Goal: Transaction & Acquisition: Purchase product/service

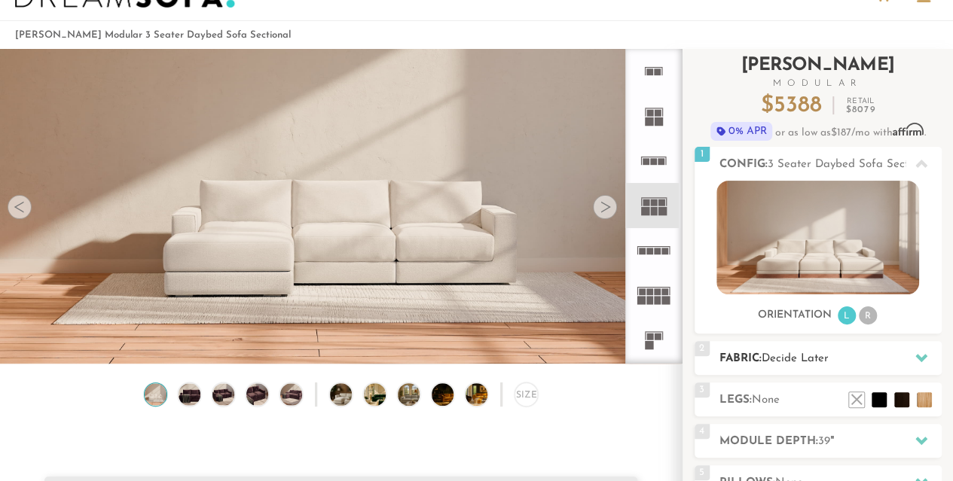
click at [818, 356] on span "Decide Later" at bounding box center [795, 358] width 67 height 11
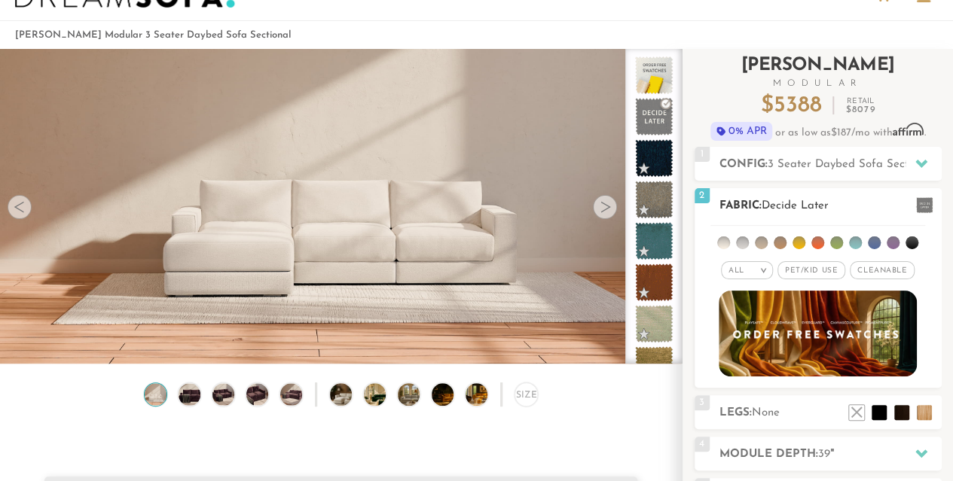
click at [874, 240] on li at bounding box center [874, 243] width 13 height 13
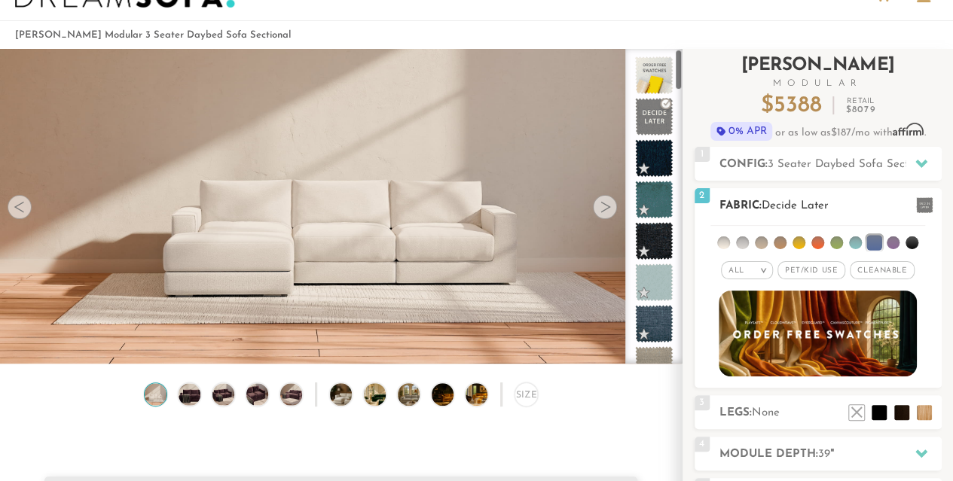
click at [884, 269] on span "Cleanable x" at bounding box center [882, 270] width 65 height 18
click at [804, 267] on span "Pet/Kid Use x" at bounding box center [805, 270] width 68 height 18
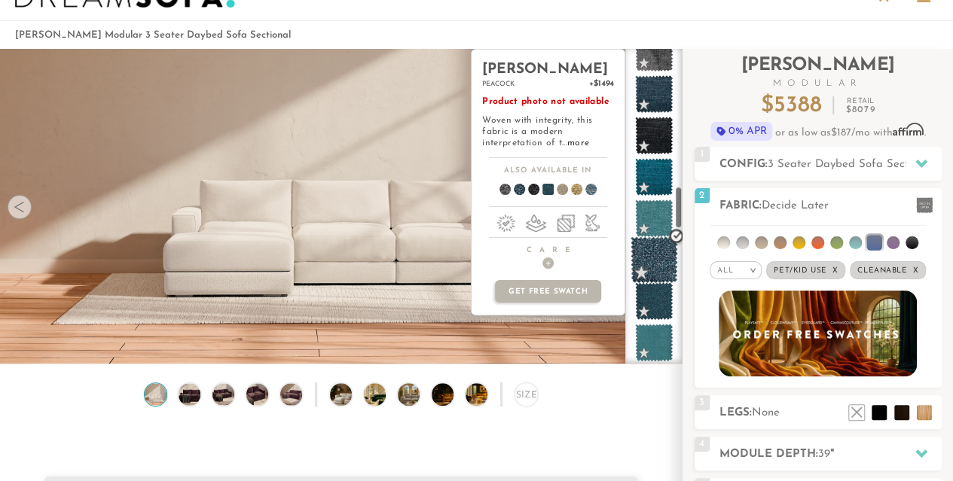
scroll to position [1021, 0]
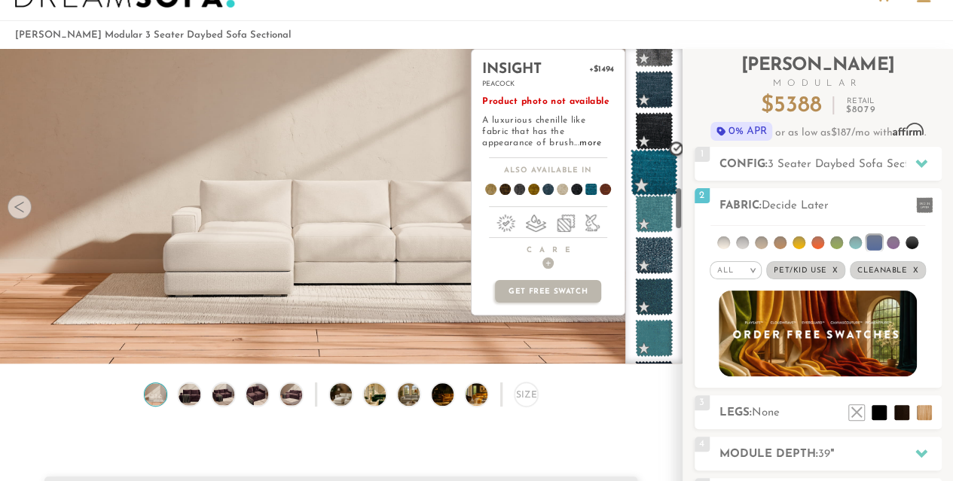
click at [658, 157] on span at bounding box center [653, 172] width 47 height 47
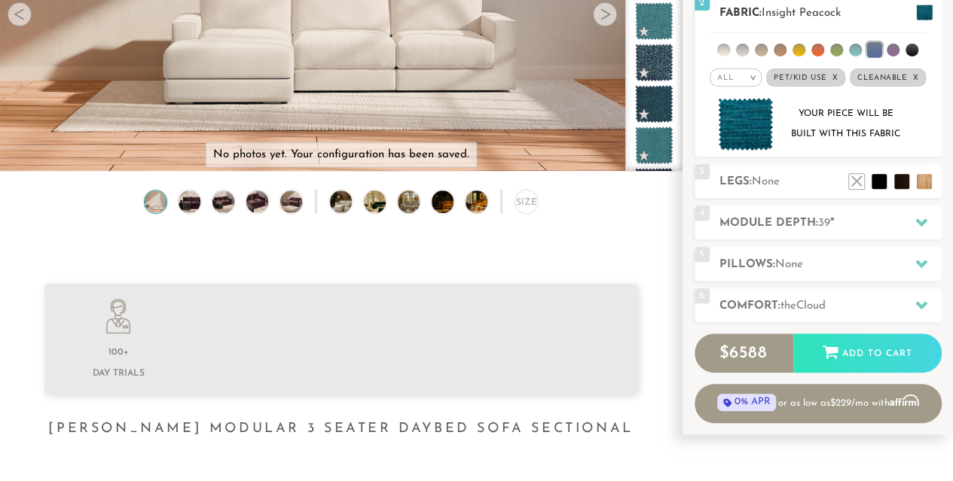
scroll to position [253, 0]
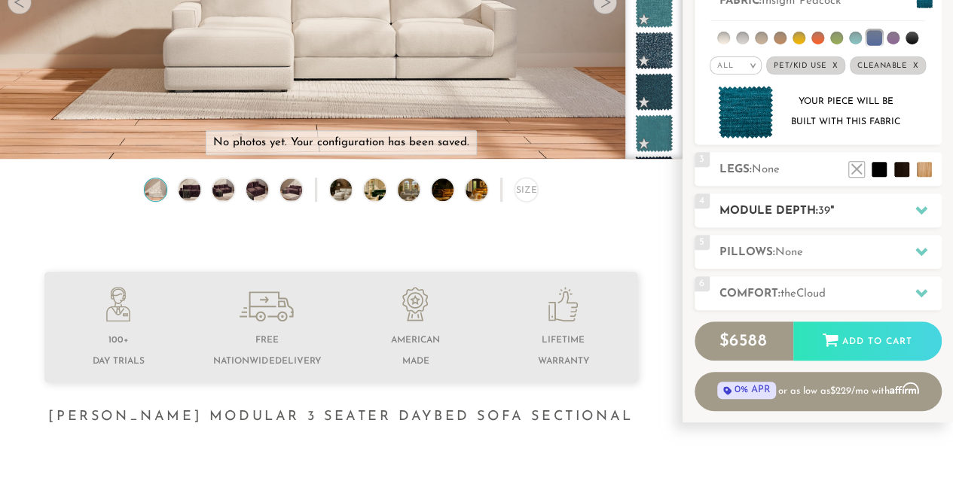
click at [913, 217] on div at bounding box center [921, 210] width 32 height 31
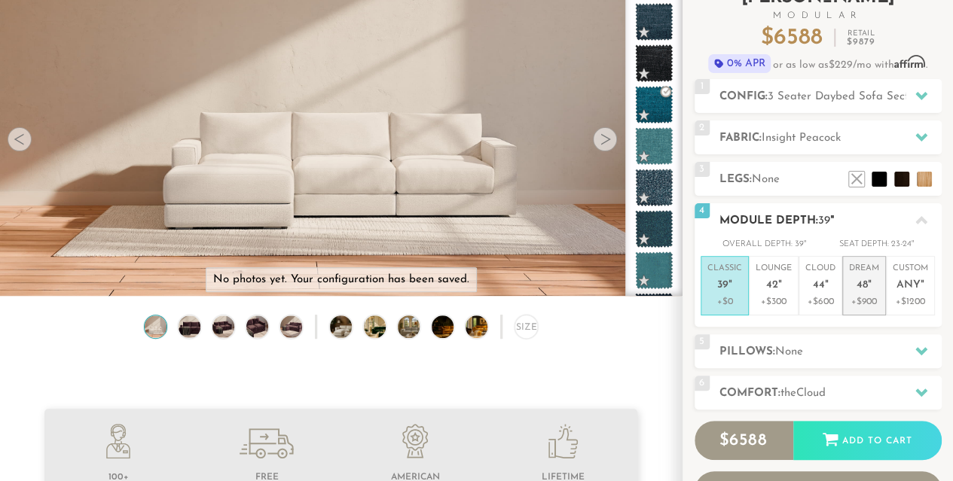
scroll to position [1, 0]
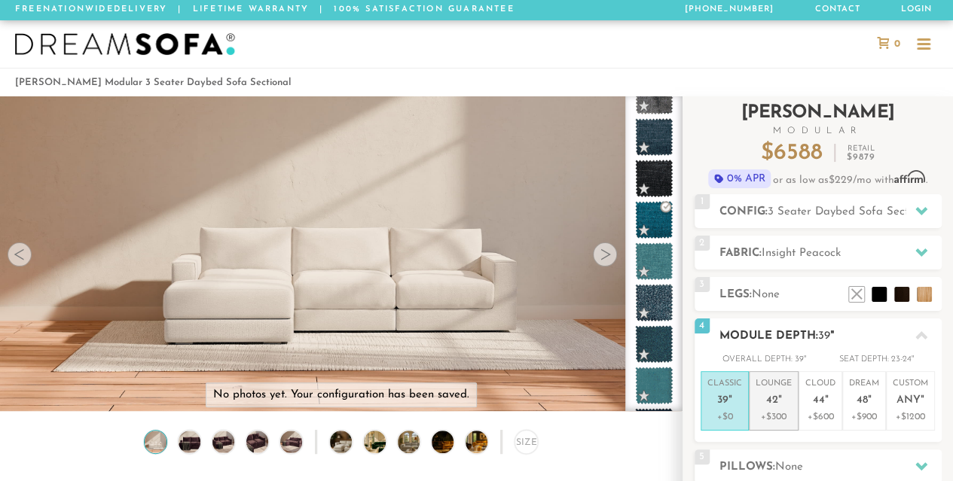
click at [790, 398] on p "Lounge 42 "" at bounding box center [773, 394] width 36 height 32
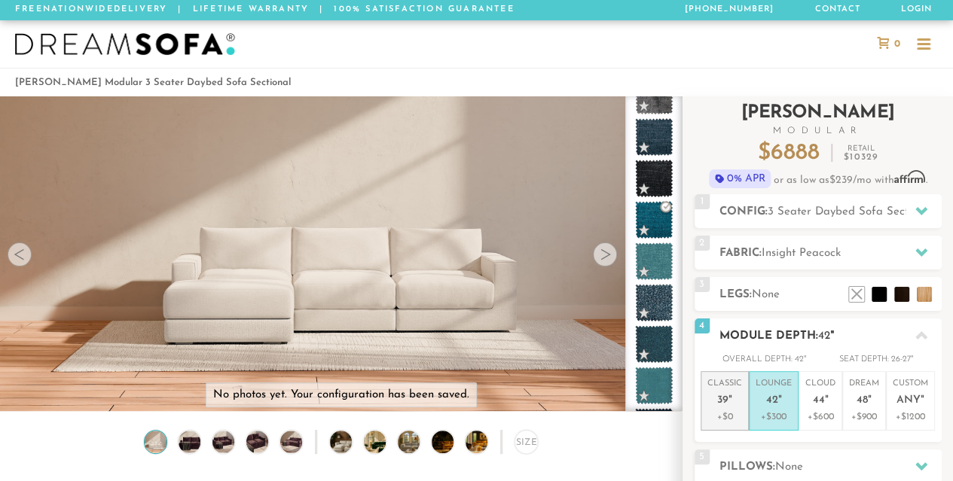
click at [743, 405] on li "Classic 39 " +$0" at bounding box center [724, 401] width 48 height 60
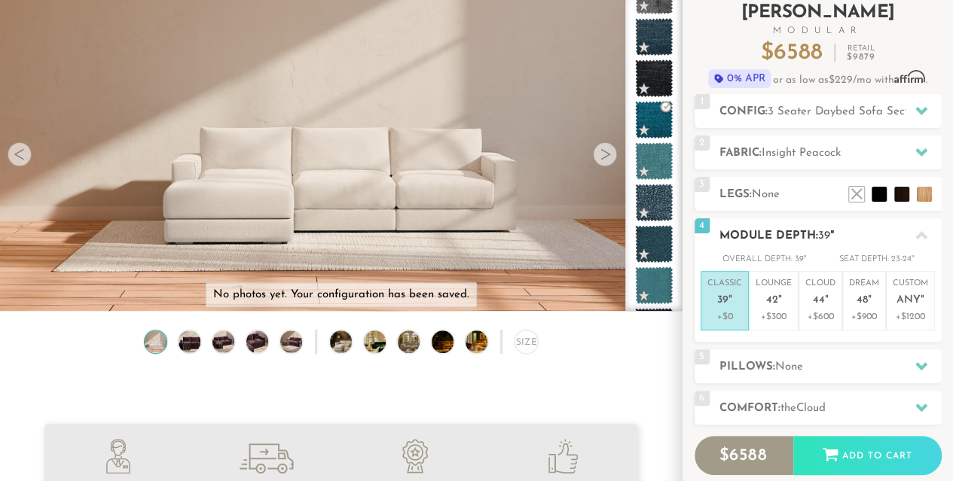
scroll to position [131, 0]
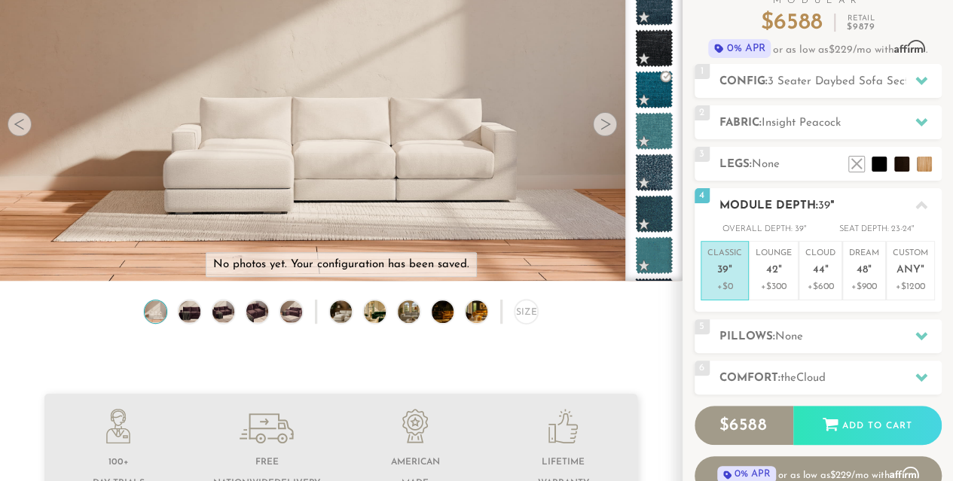
click at [920, 206] on icon at bounding box center [921, 205] width 12 height 8
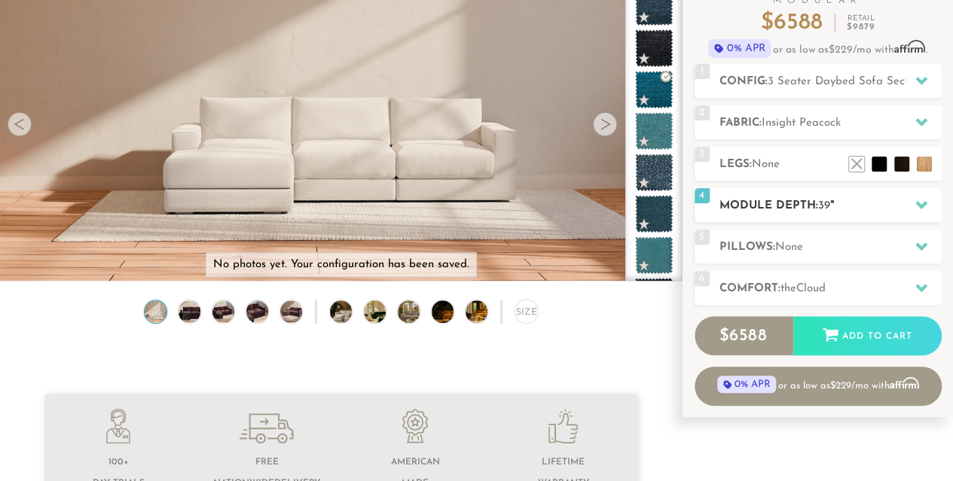
click at [920, 206] on icon at bounding box center [921, 205] width 12 height 8
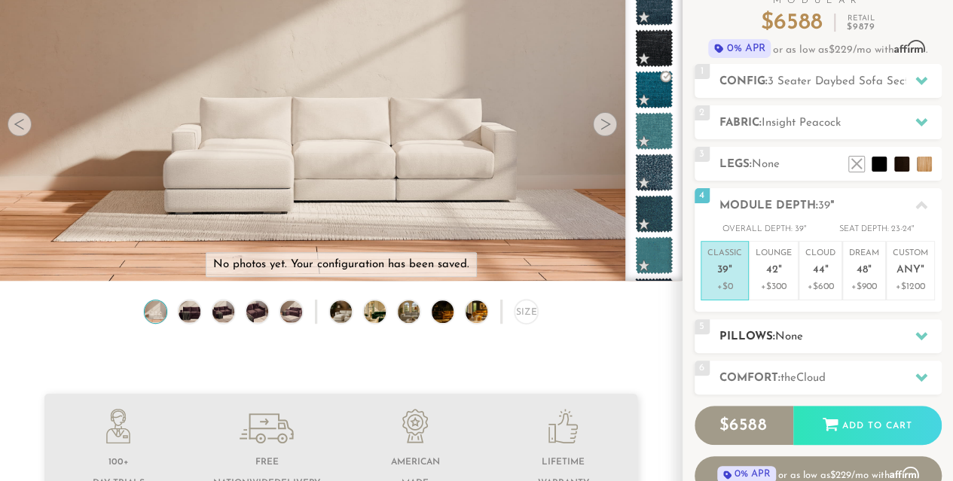
click at [881, 331] on h2 "Pillows: None" at bounding box center [830, 336] width 222 height 17
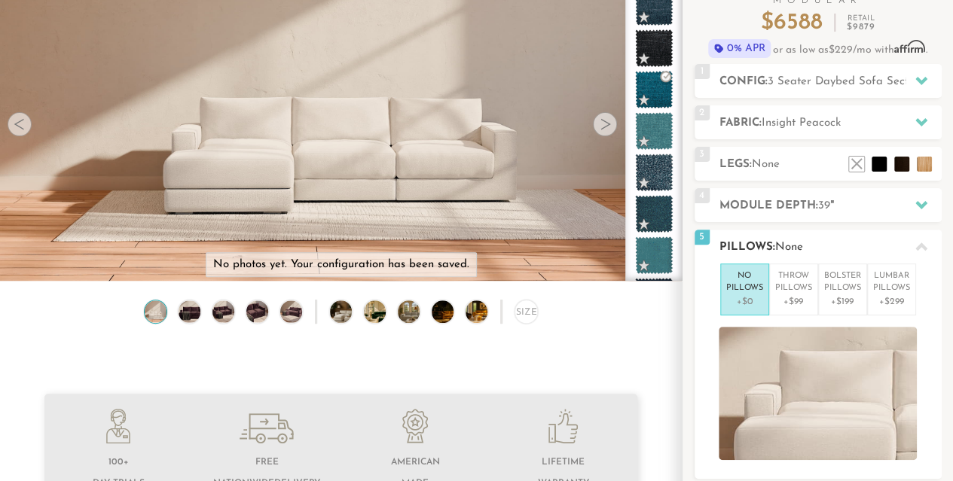
click at [920, 252] on icon at bounding box center [921, 247] width 12 height 12
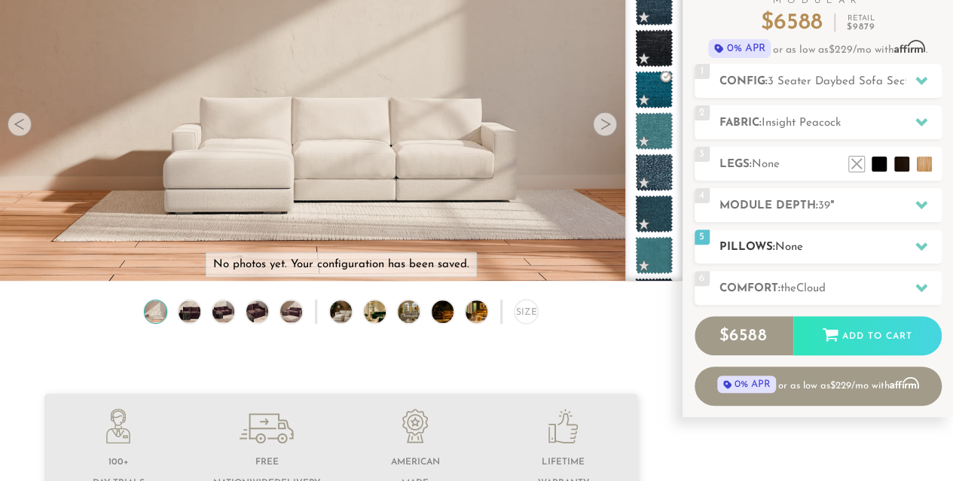
click at [920, 248] on icon at bounding box center [921, 247] width 12 height 8
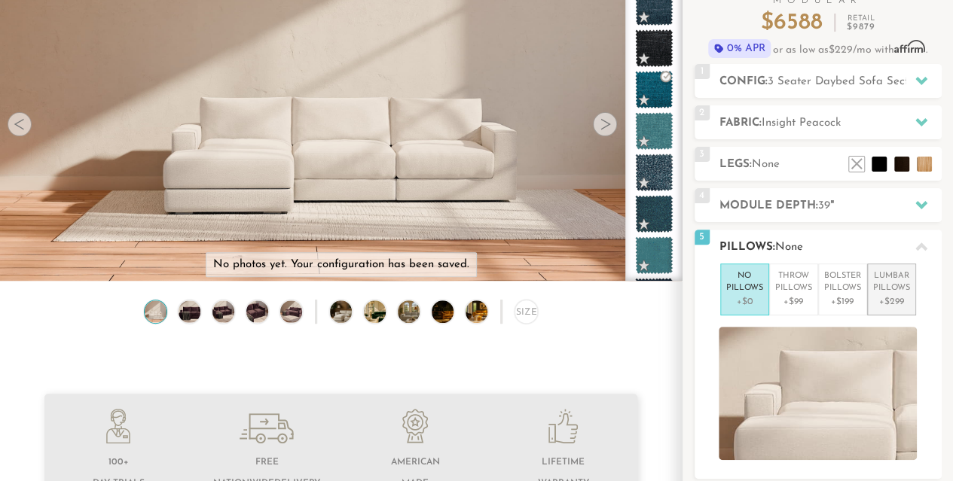
click at [896, 291] on p "[MEDICAL_DATA] Pillows" at bounding box center [891, 282] width 37 height 25
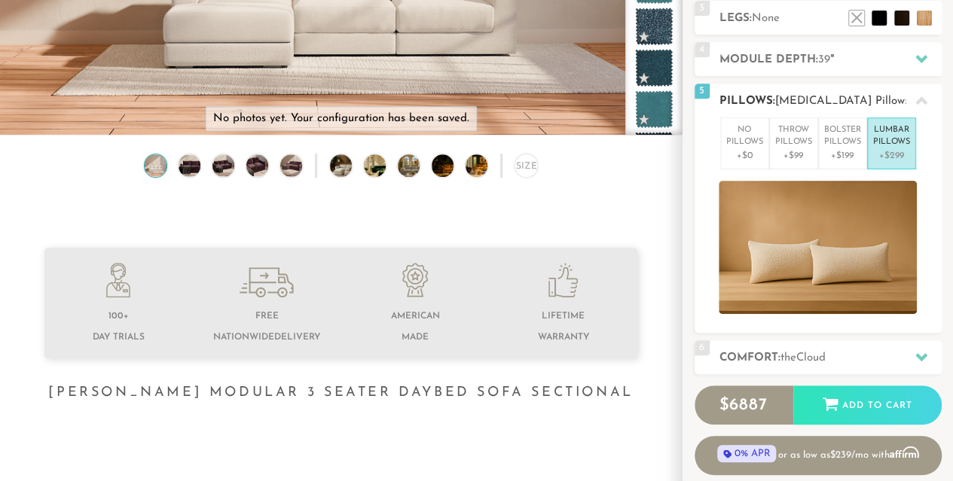
scroll to position [340, 0]
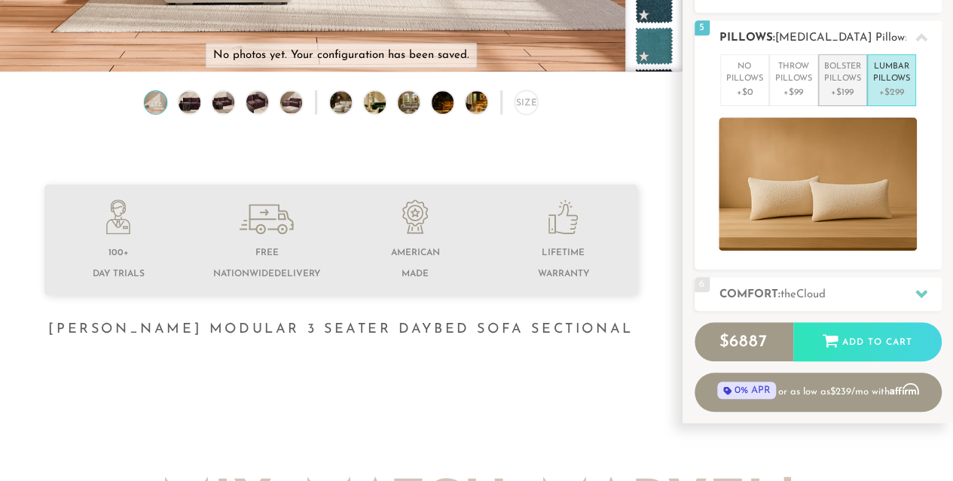
click at [849, 86] on p "+$199" at bounding box center [842, 93] width 37 height 14
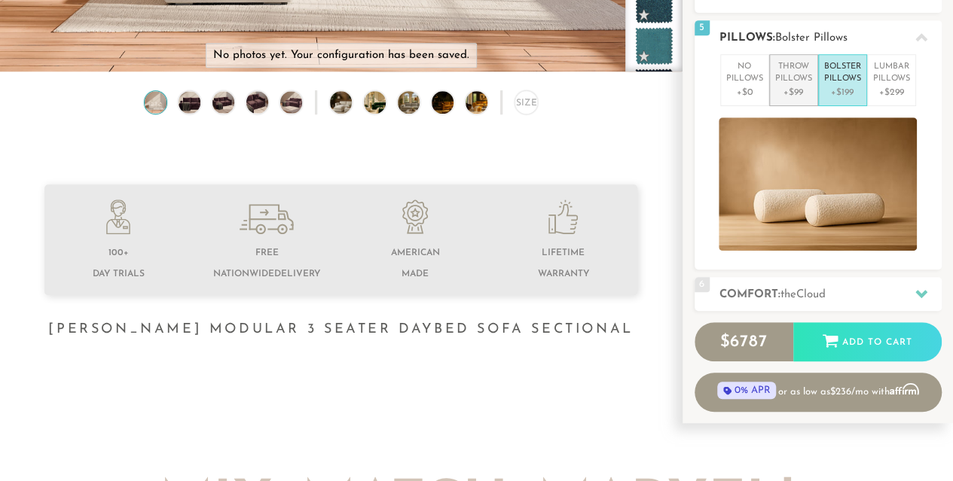
click at [804, 87] on p "+$99" at bounding box center [793, 93] width 37 height 14
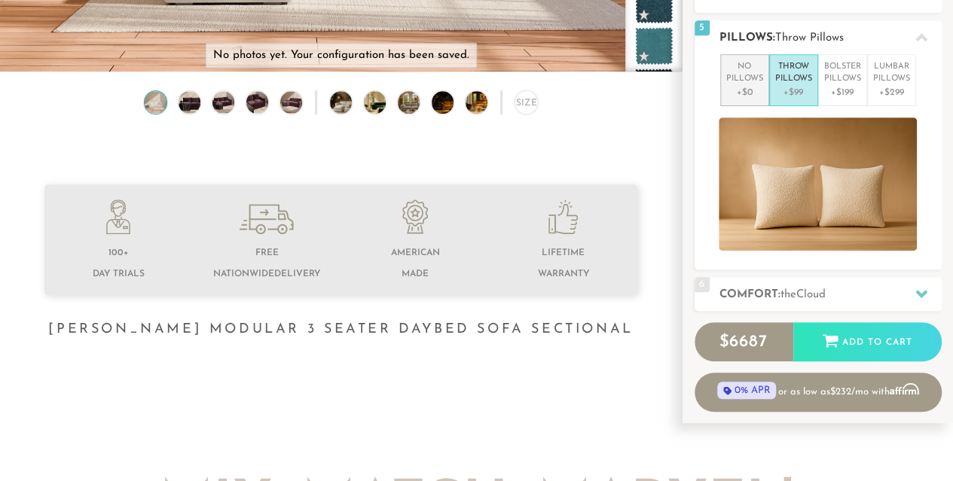
click at [761, 81] on p "No Pillows" at bounding box center [744, 73] width 37 height 25
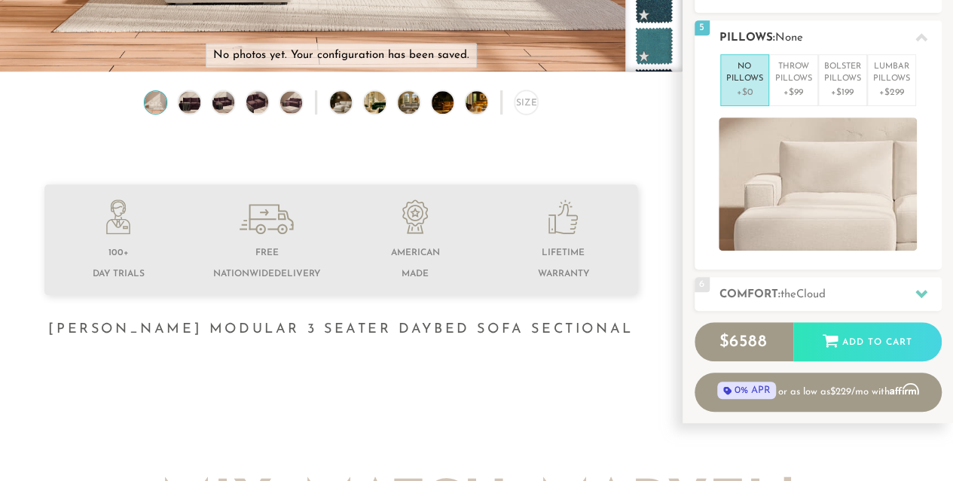
click at [918, 43] on div at bounding box center [921, 37] width 32 height 31
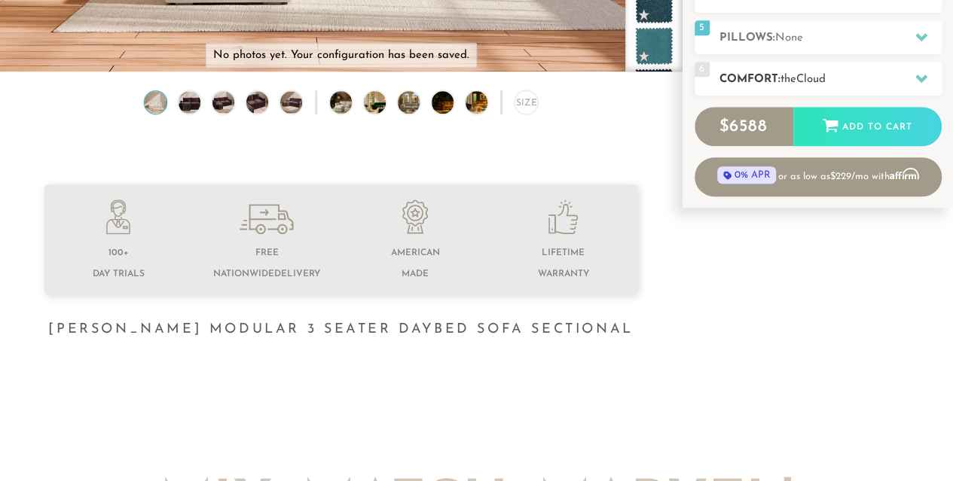
click at [921, 74] on icon at bounding box center [921, 78] width 12 height 12
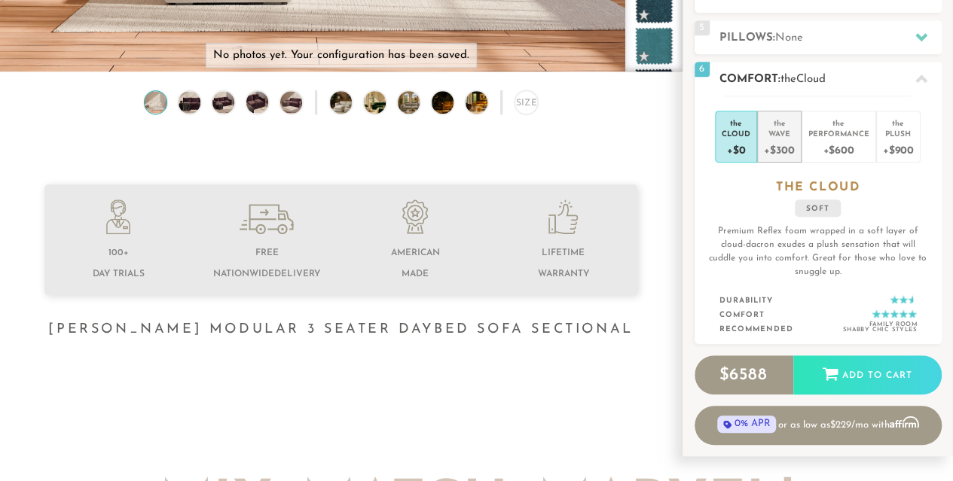
click at [794, 139] on div "+$300" at bounding box center [779, 150] width 30 height 22
click at [749, 140] on div "+$0" at bounding box center [736, 150] width 29 height 22
click at [781, 139] on div "+$300" at bounding box center [779, 150] width 30 height 22
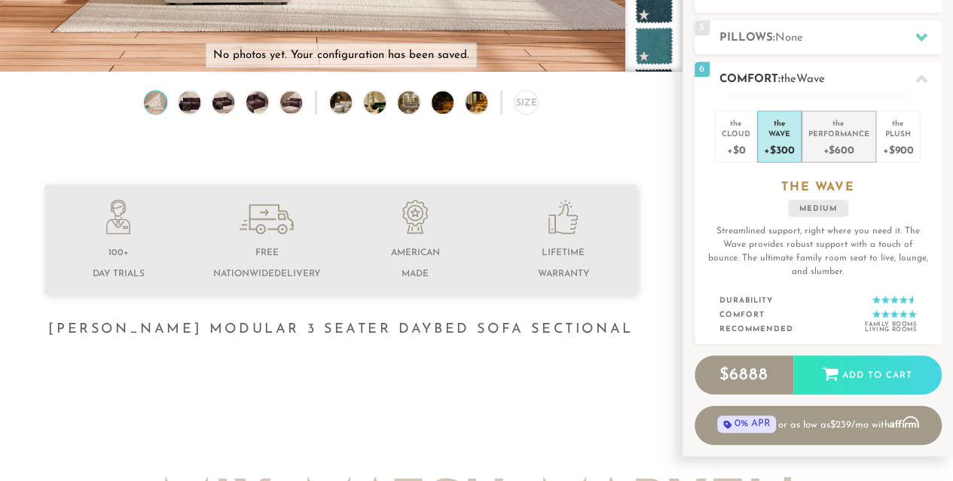
click at [838, 136] on div "Performance" at bounding box center [838, 133] width 61 height 11
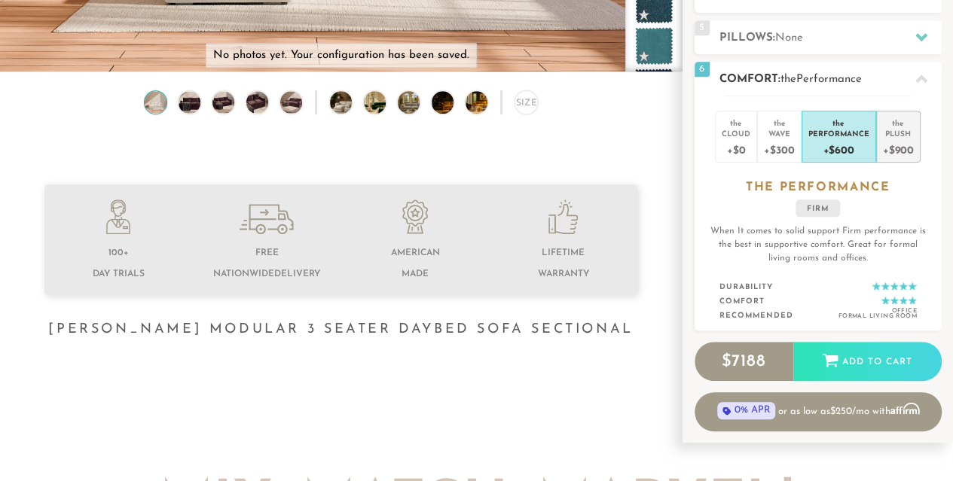
click at [886, 135] on div "Plush" at bounding box center [898, 133] width 31 height 11
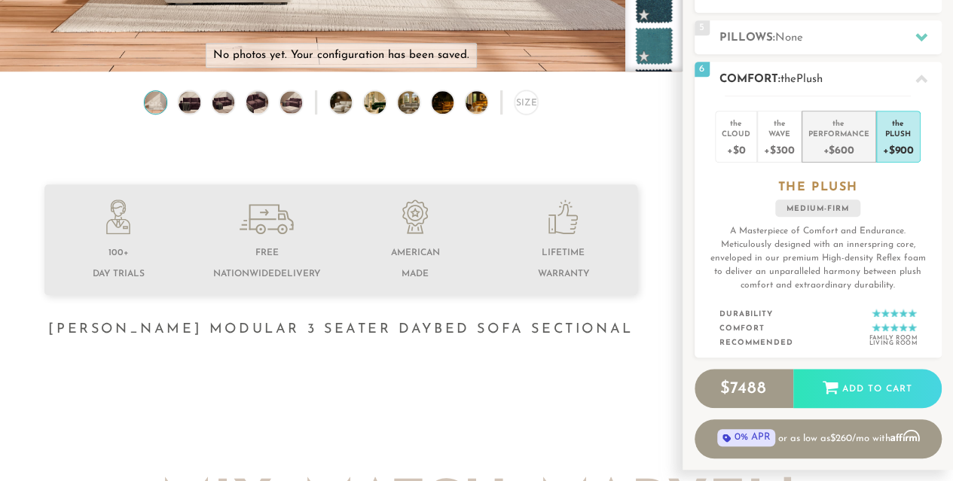
click at [854, 143] on div "+$600" at bounding box center [838, 150] width 61 height 22
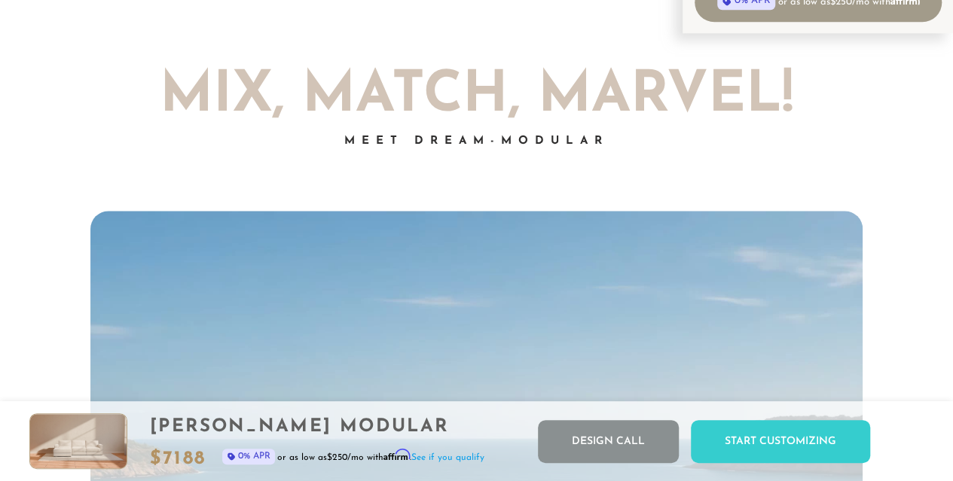
scroll to position [0, 0]
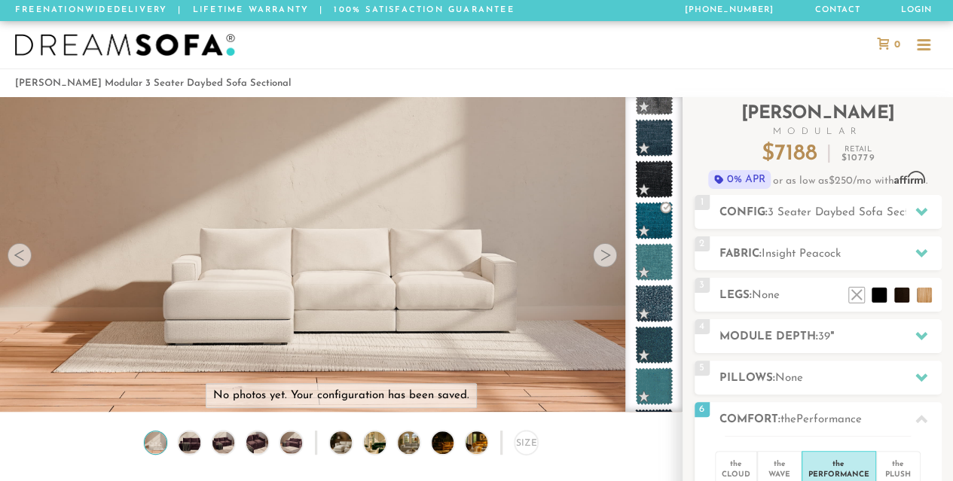
click at [600, 258] on div at bounding box center [605, 255] width 24 height 24
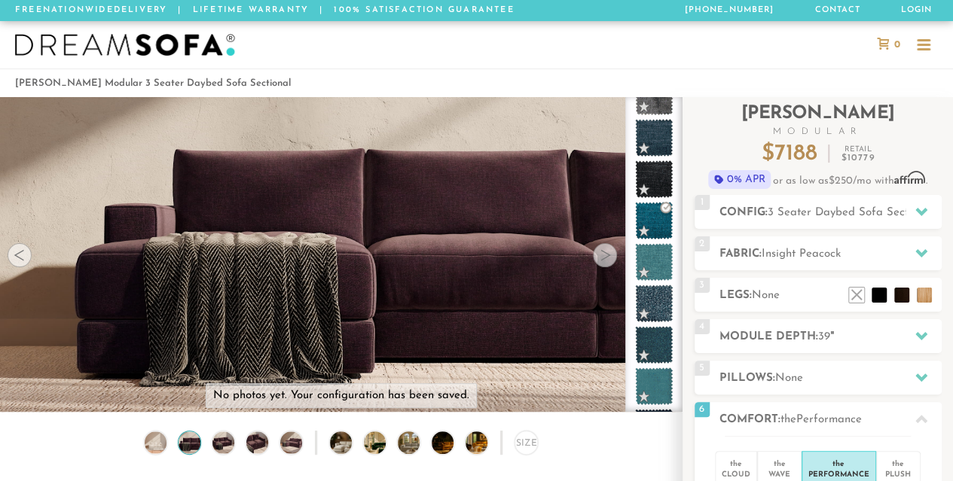
click at [601, 258] on div at bounding box center [605, 255] width 24 height 24
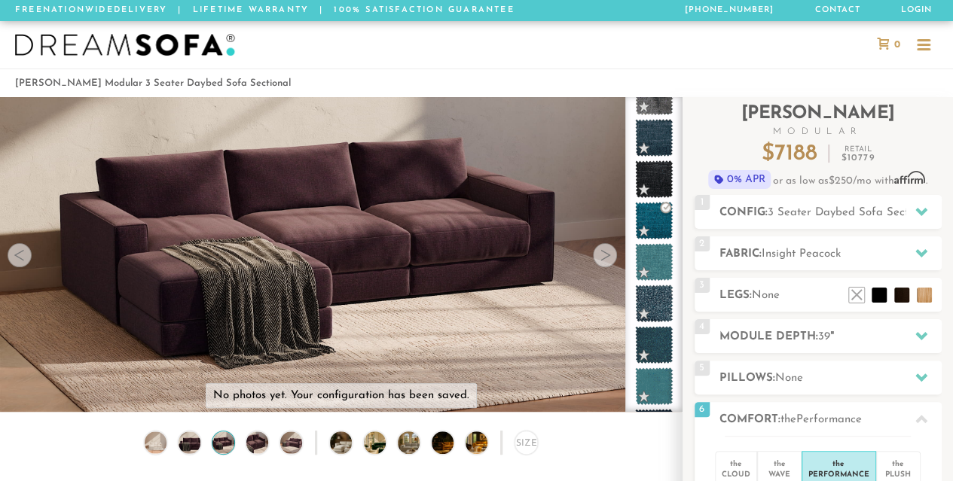
click at [602, 258] on div at bounding box center [605, 255] width 24 height 24
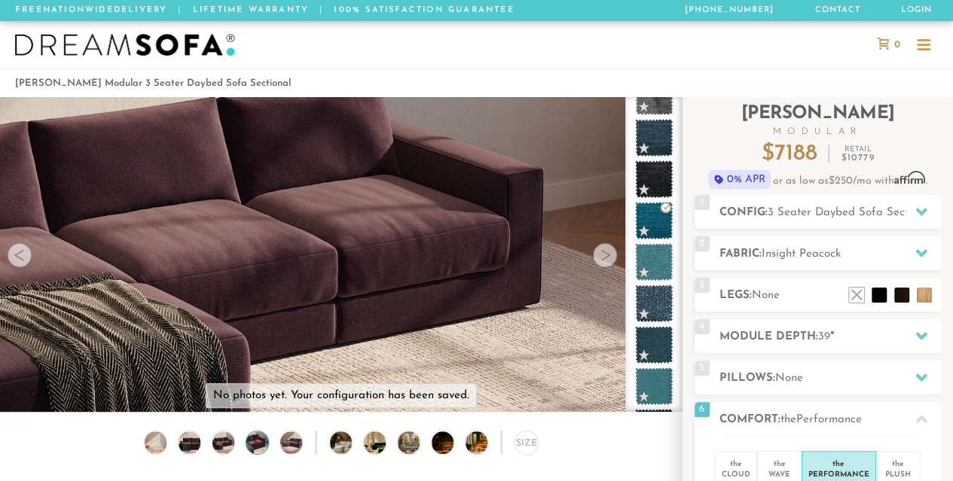
click at [603, 258] on div at bounding box center [605, 255] width 24 height 24
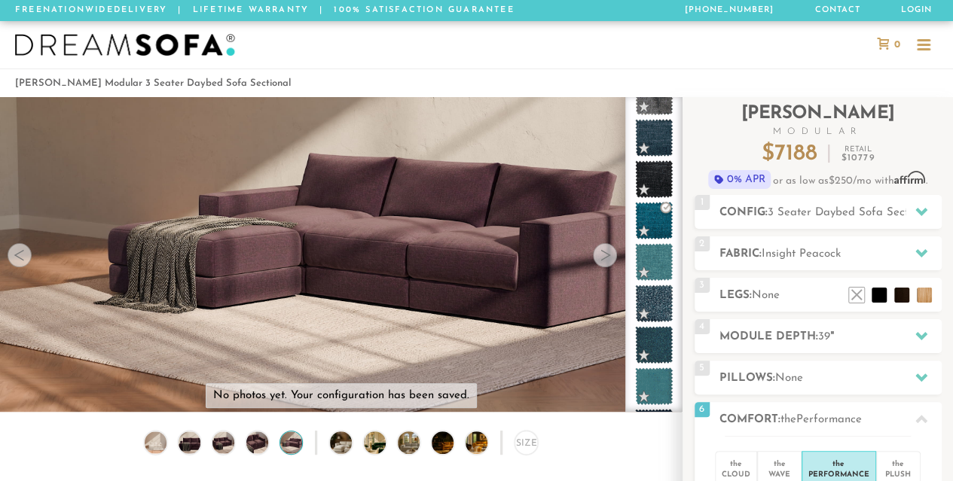
click at [603, 258] on div at bounding box center [605, 255] width 24 height 24
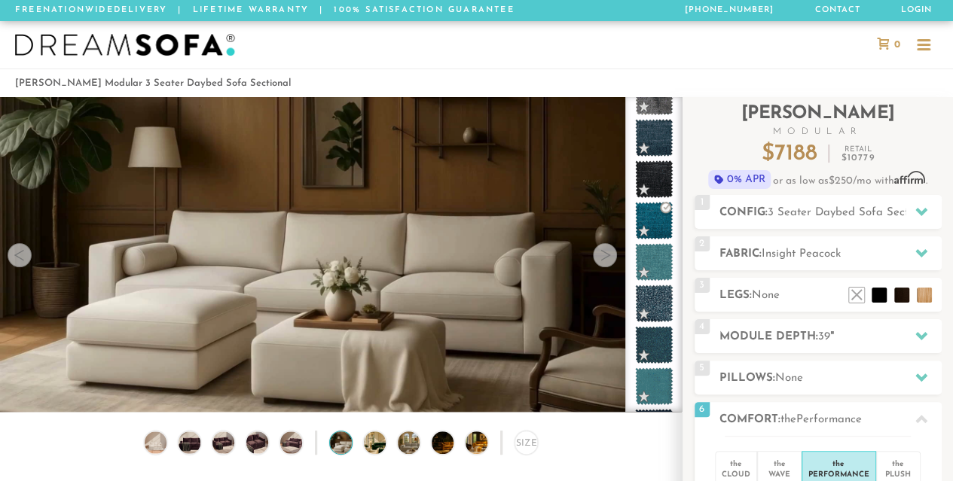
click at [603, 258] on div at bounding box center [605, 255] width 24 height 24
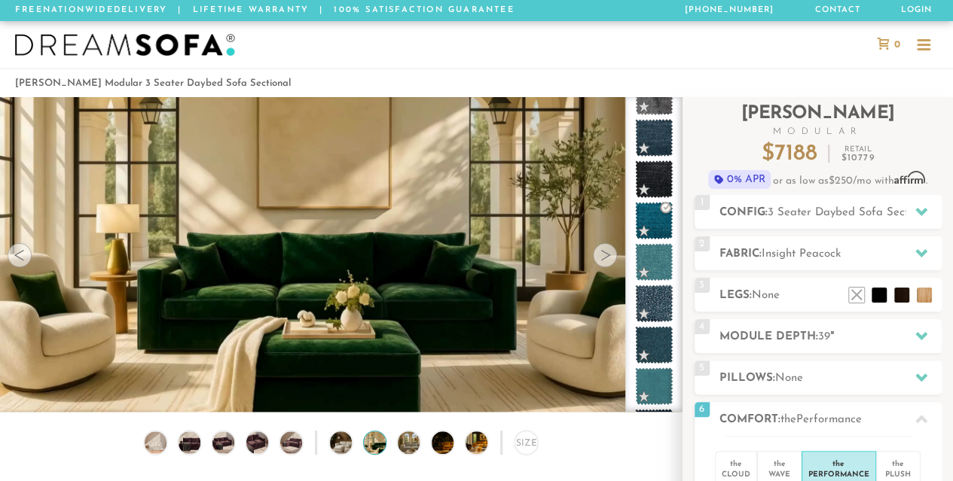
click at [603, 258] on div at bounding box center [605, 255] width 24 height 24
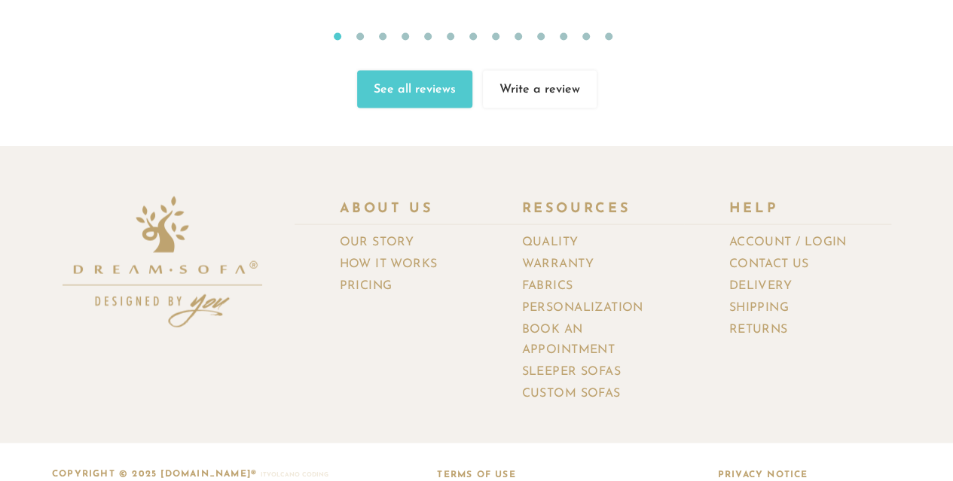
scroll to position [15655, 0]
click at [574, 320] on link "Book an Appointment" at bounding box center [603, 341] width 162 height 42
